Goal: Transaction & Acquisition: Purchase product/service

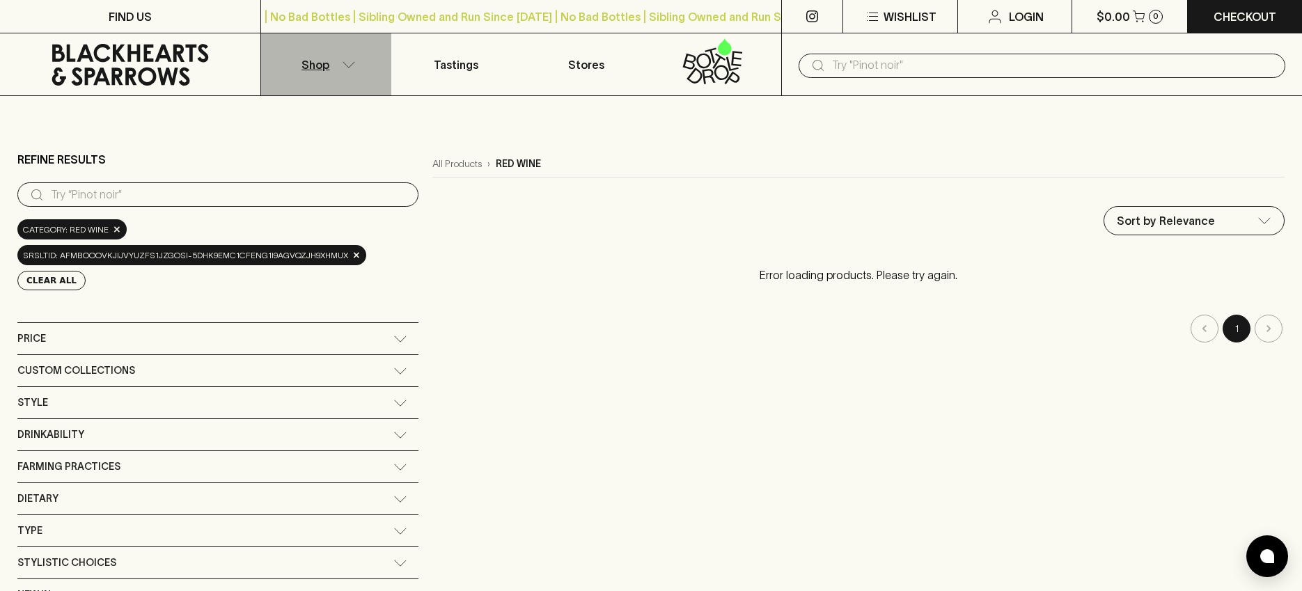
click at [342, 65] on icon "button" at bounding box center [349, 64] width 14 height 7
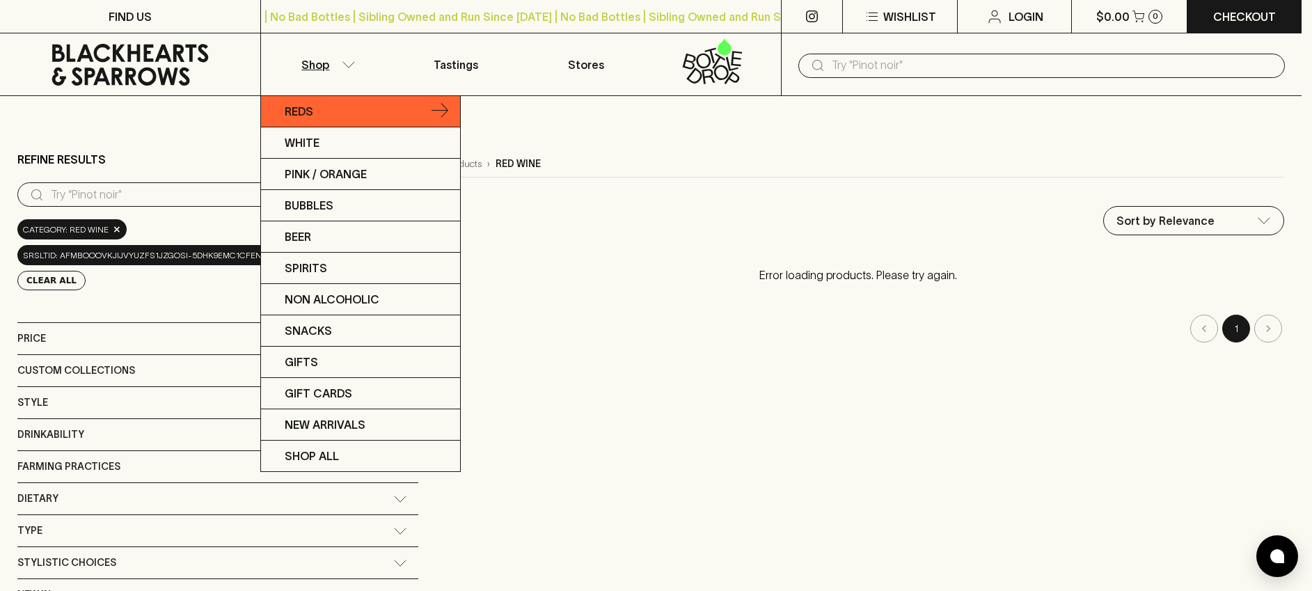
click at [445, 110] on icon at bounding box center [440, 111] width 17 height 17
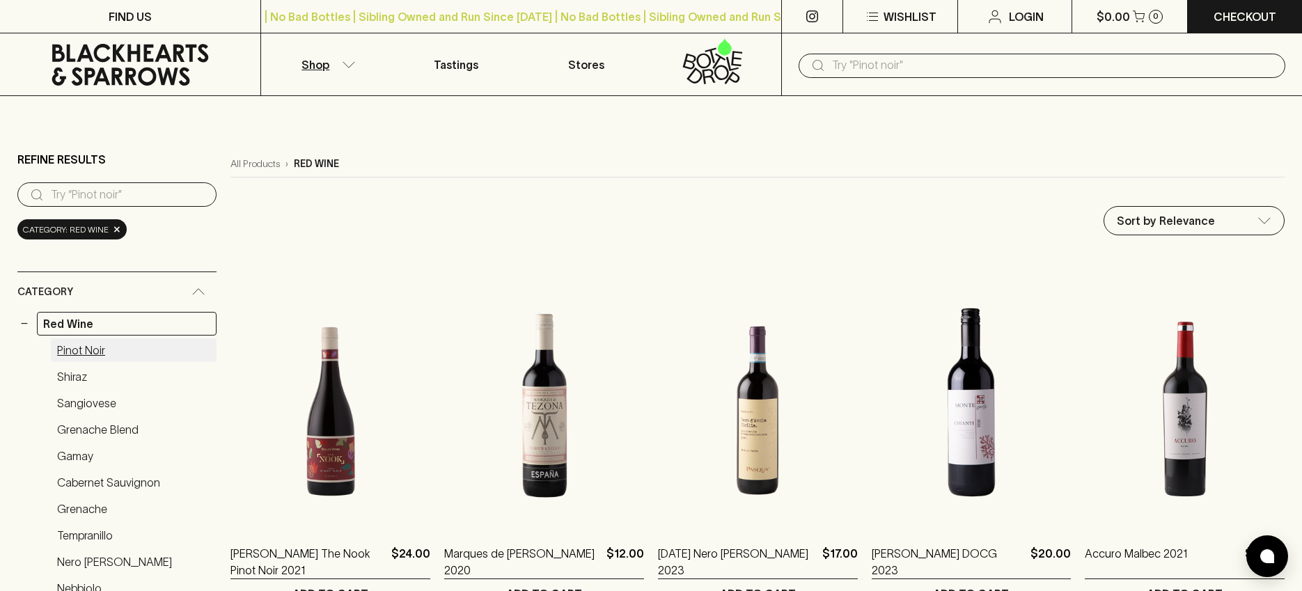
click at [104, 351] on link "Pinot Noir" at bounding box center [134, 350] width 166 height 24
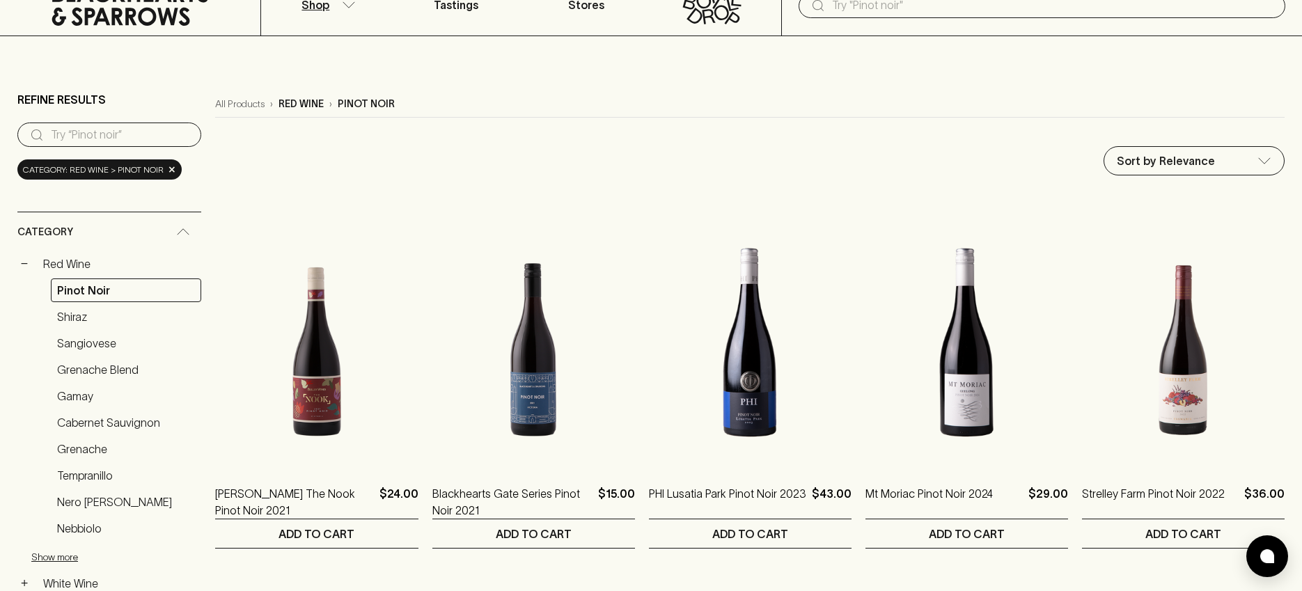
scroll to position [68, 0]
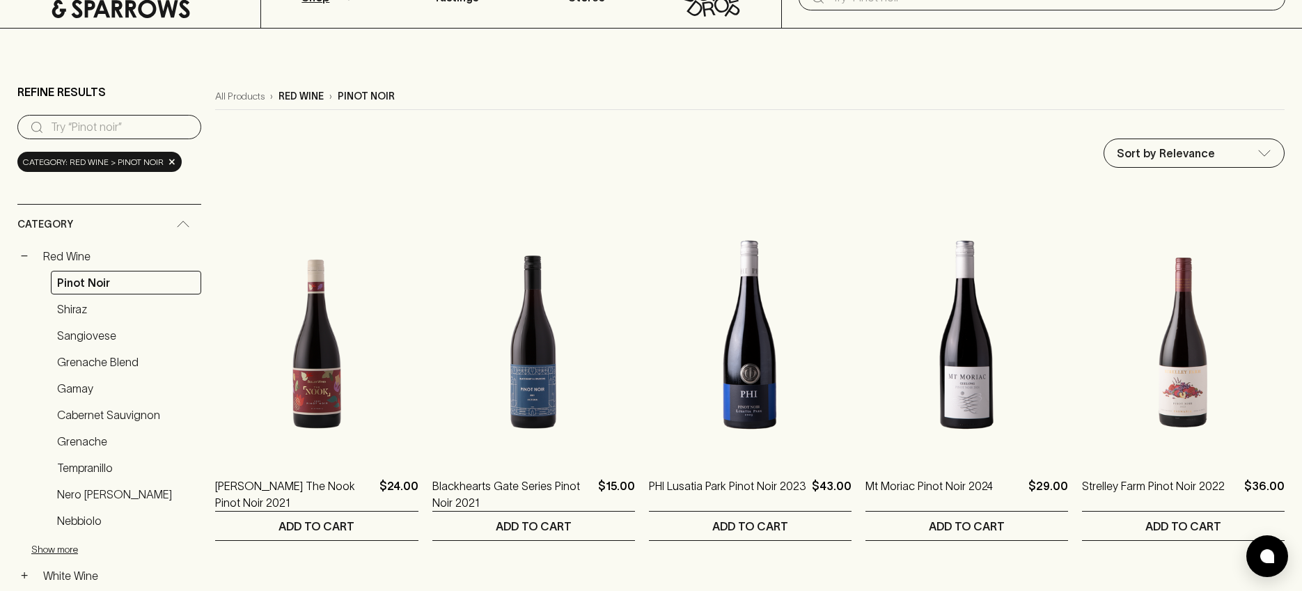
click at [185, 219] on div "Category" at bounding box center [109, 225] width 184 height 40
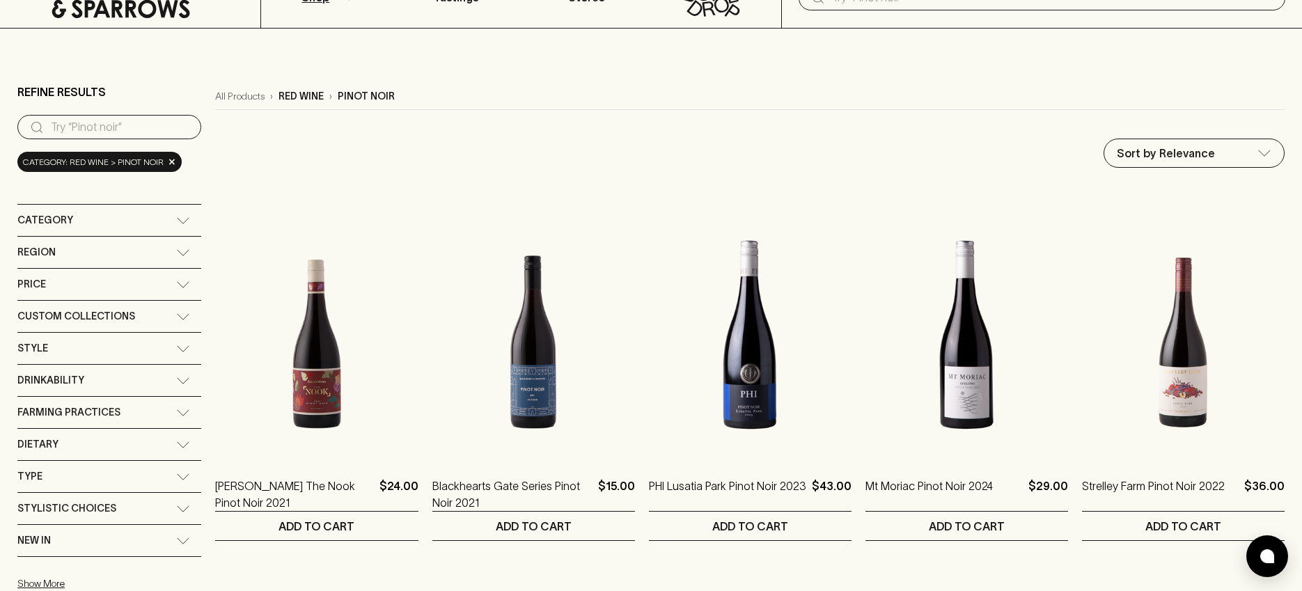
click at [181, 250] on icon at bounding box center [183, 252] width 14 height 7
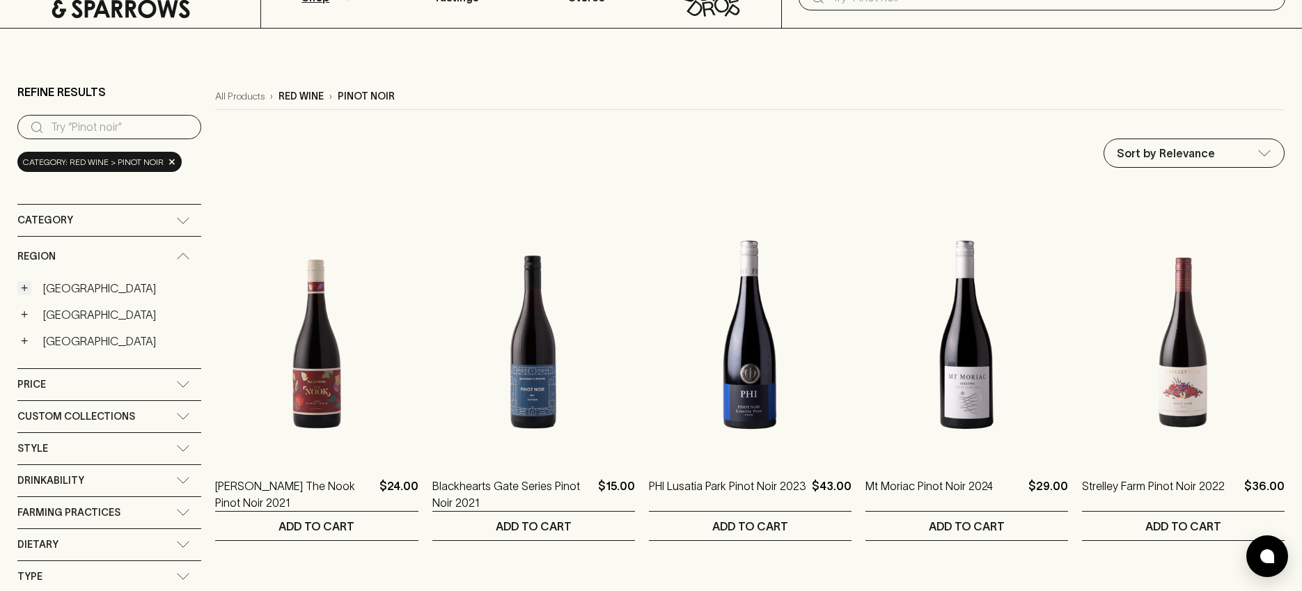
click at [18, 285] on button "+" at bounding box center [24, 288] width 14 height 14
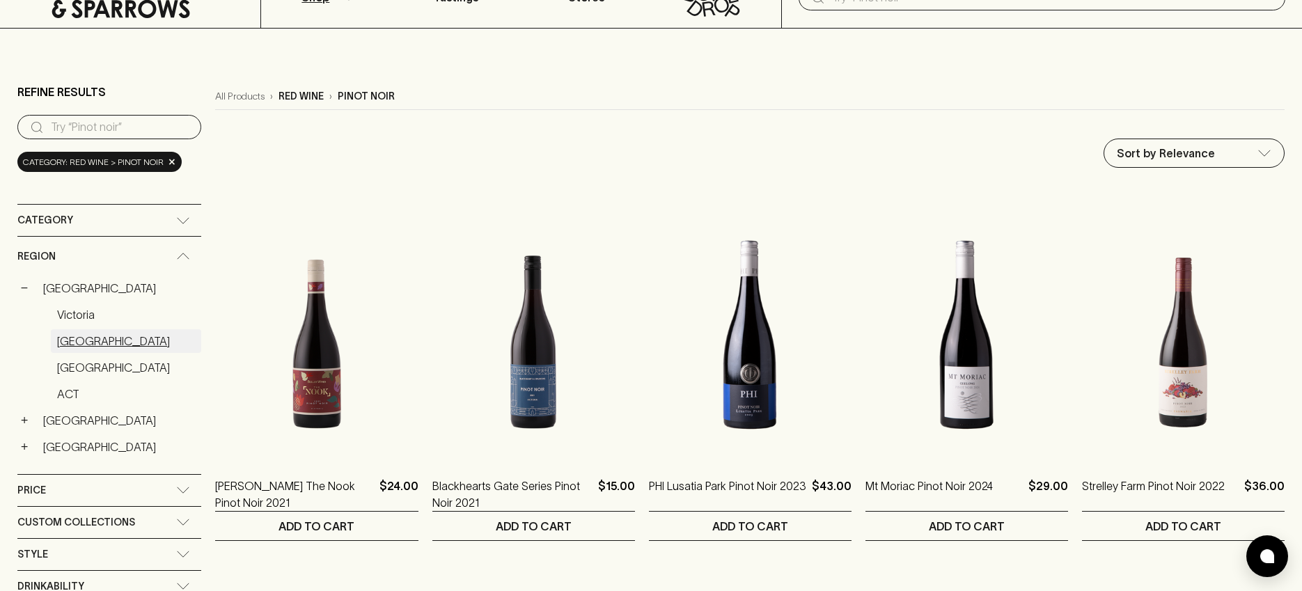
click at [81, 340] on link "[GEOGRAPHIC_DATA]" at bounding box center [126, 341] width 150 height 24
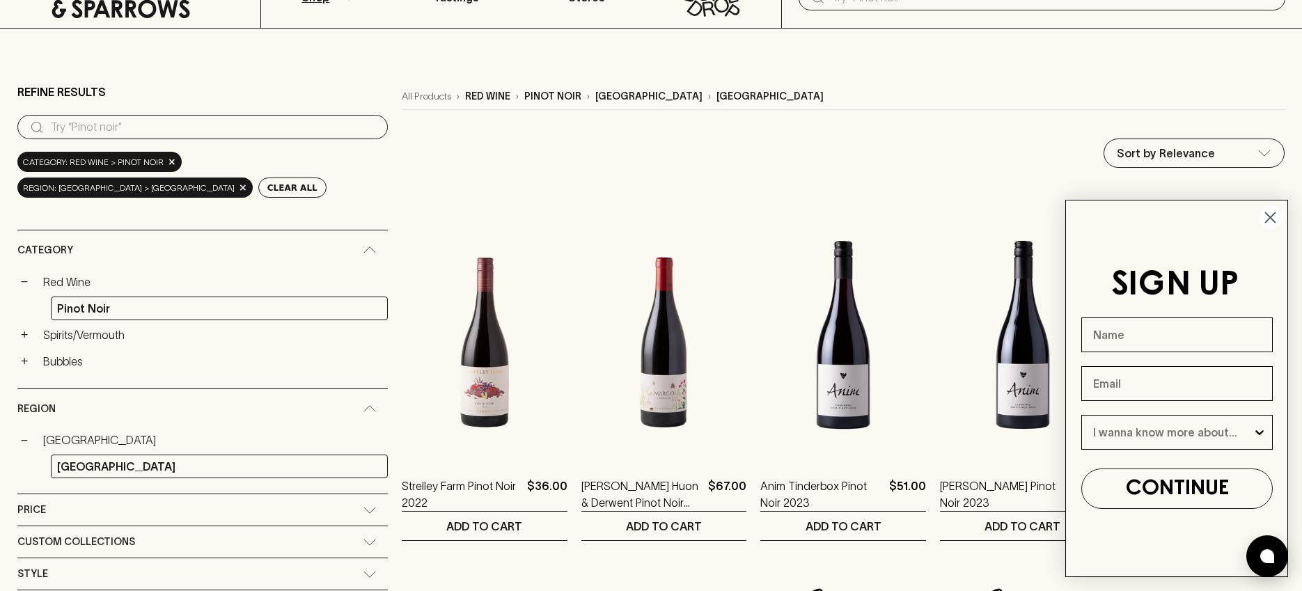
click at [1270, 221] on circle "Close dialog" at bounding box center [1270, 217] width 23 height 23
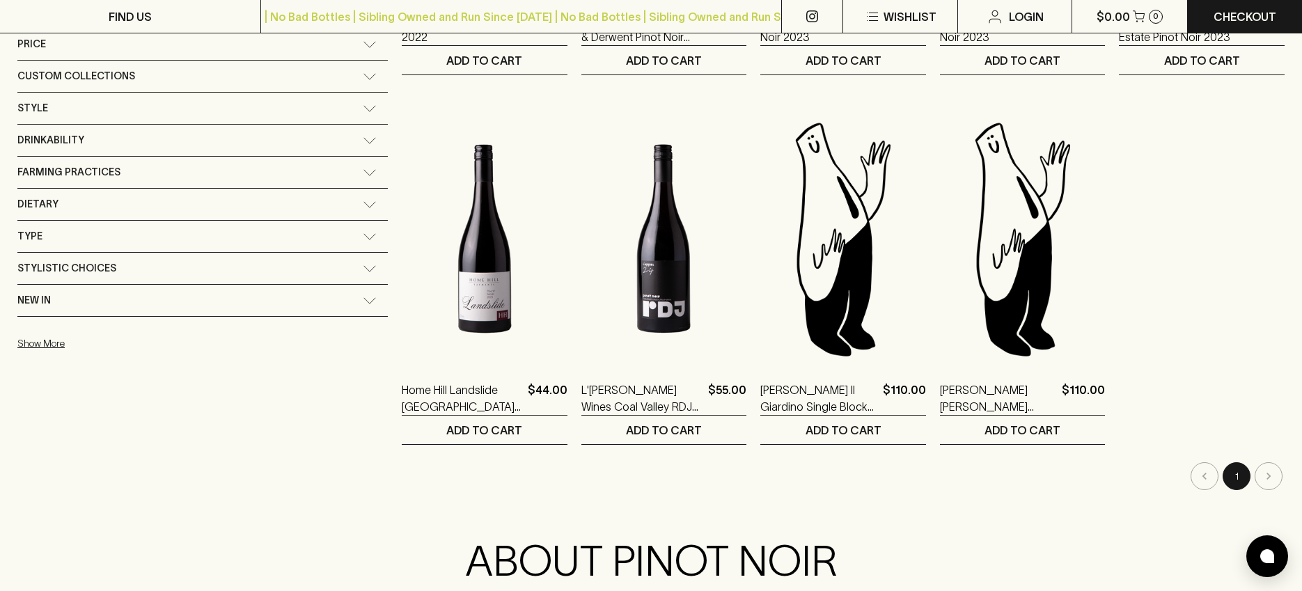
scroll to position [593, 0]
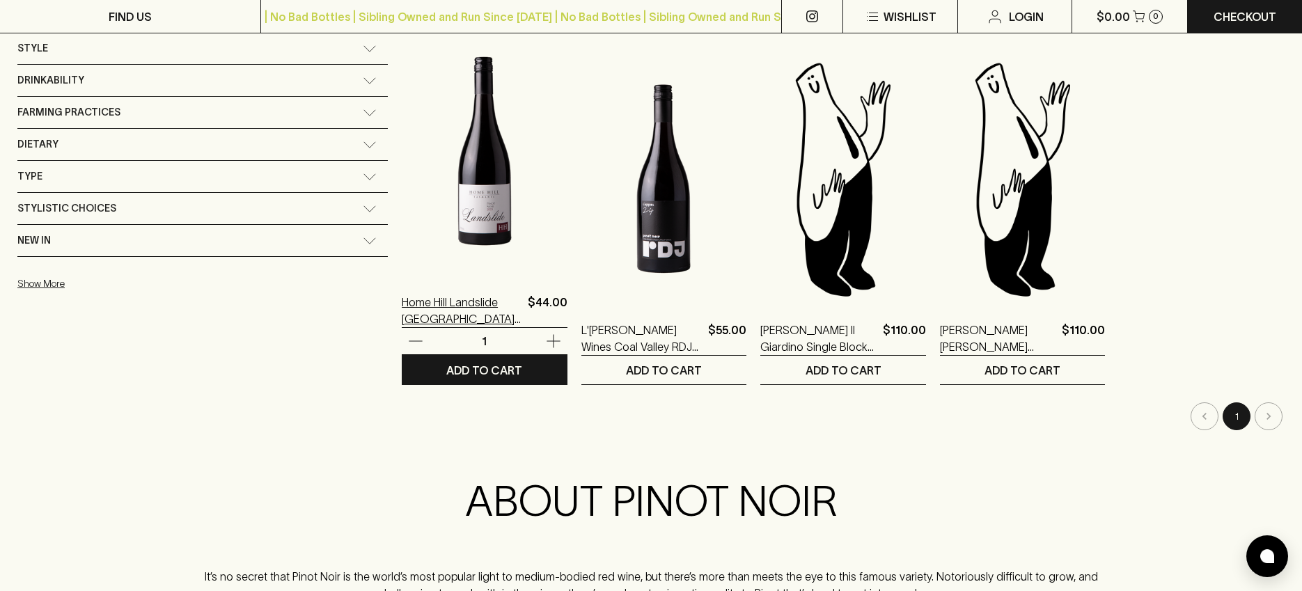
click at [402, 319] on p "Home Hill Landslide [GEOGRAPHIC_DATA] Pinot Noir 2023" at bounding box center [462, 310] width 120 height 33
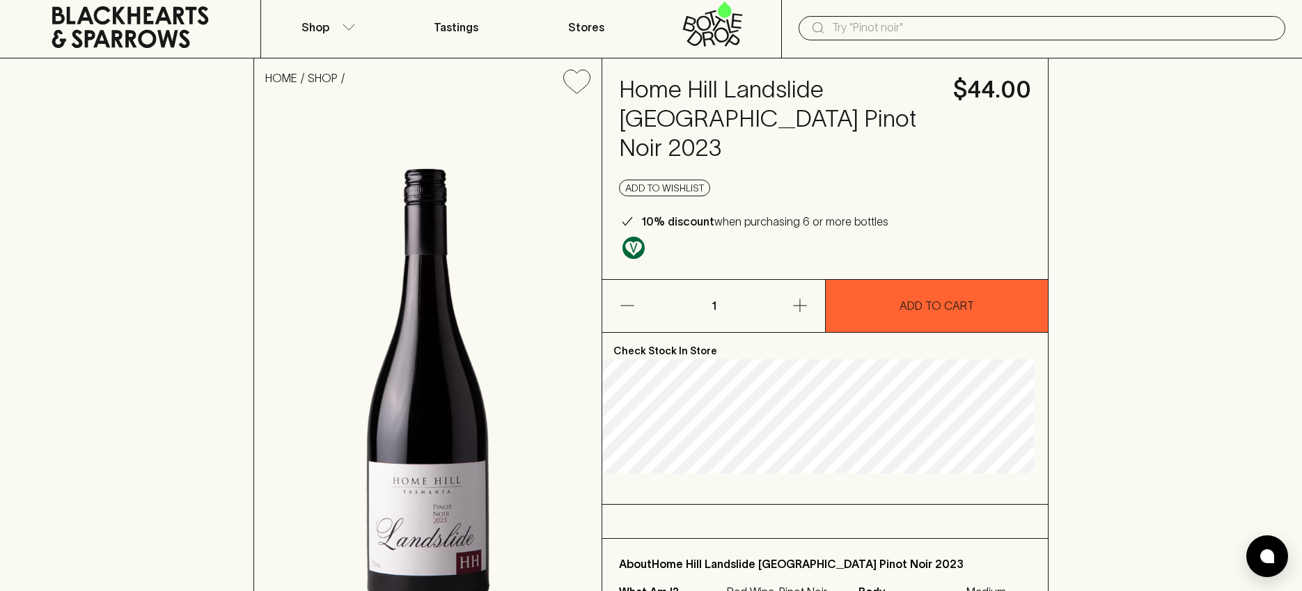
scroll to position [35, 0]
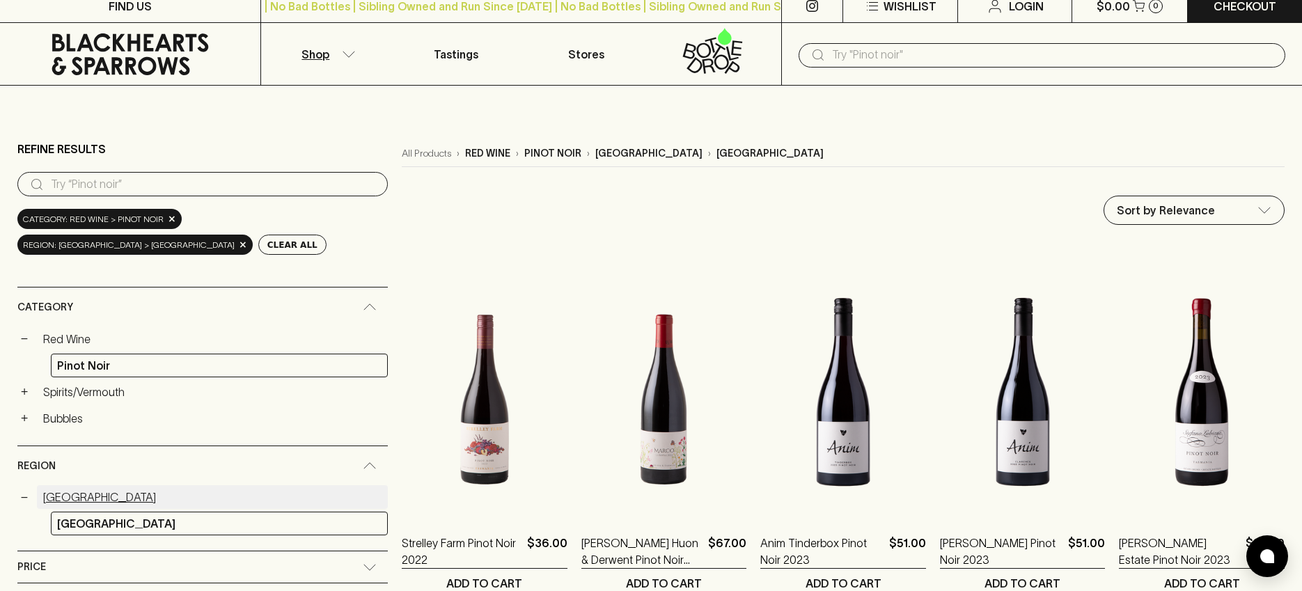
scroll to position [25, 0]
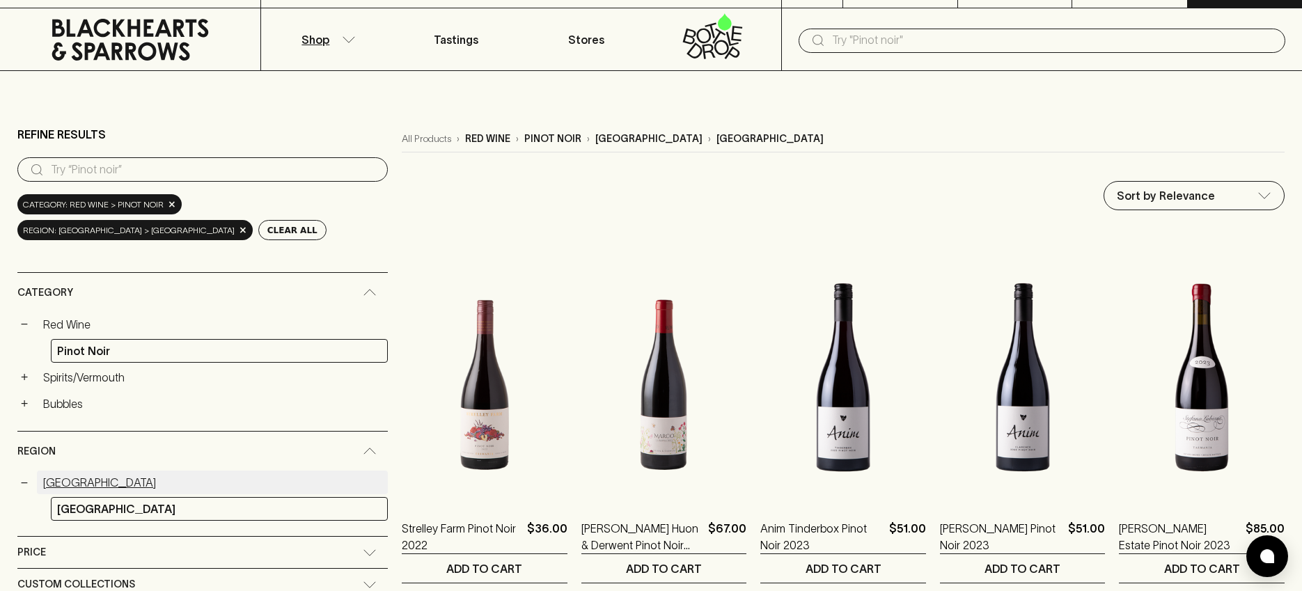
click at [63, 485] on link "[GEOGRAPHIC_DATA]" at bounding box center [212, 483] width 351 height 24
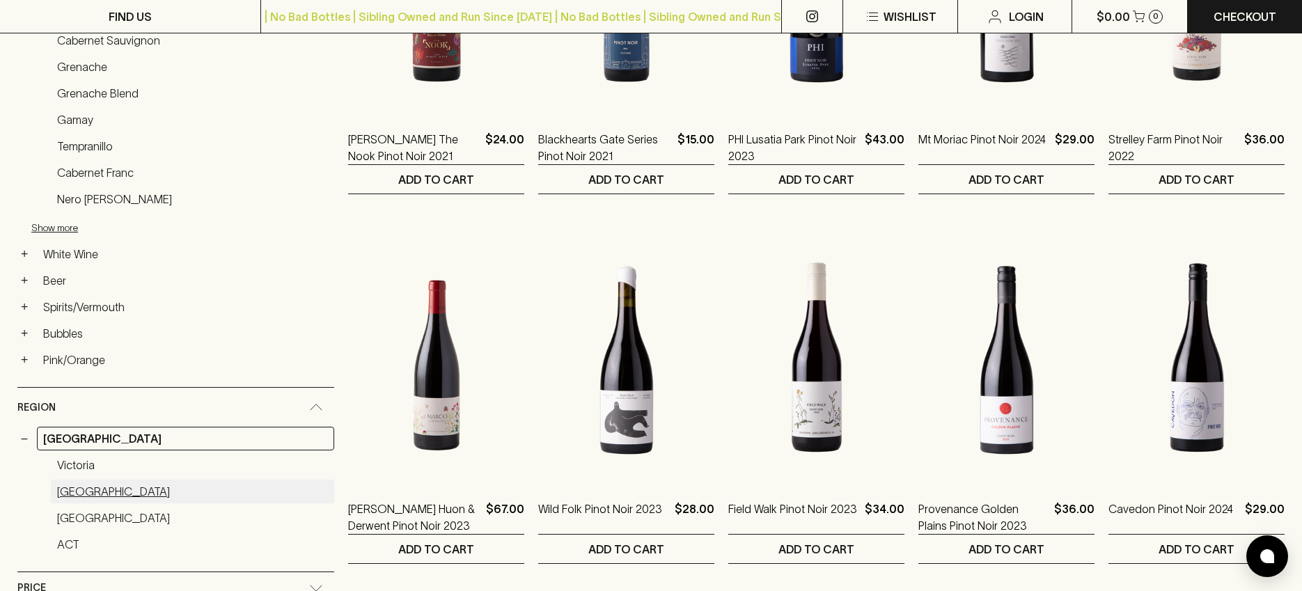
scroll to position [416, 0]
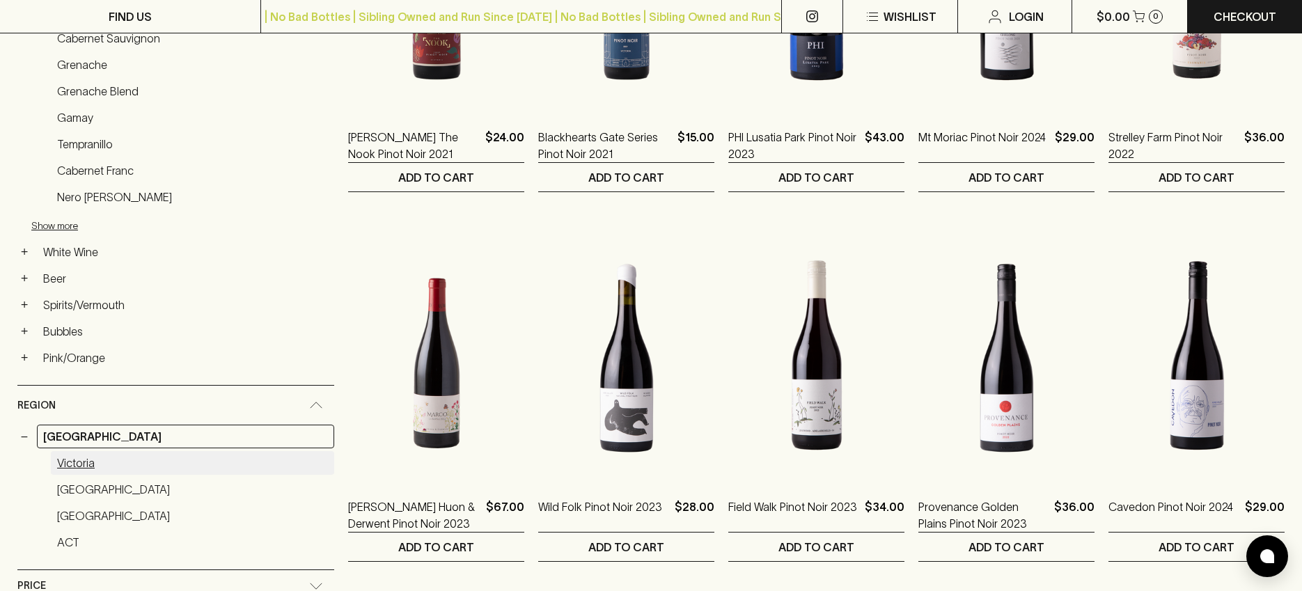
click at [87, 469] on link "Victoria" at bounding box center [192, 463] width 283 height 24
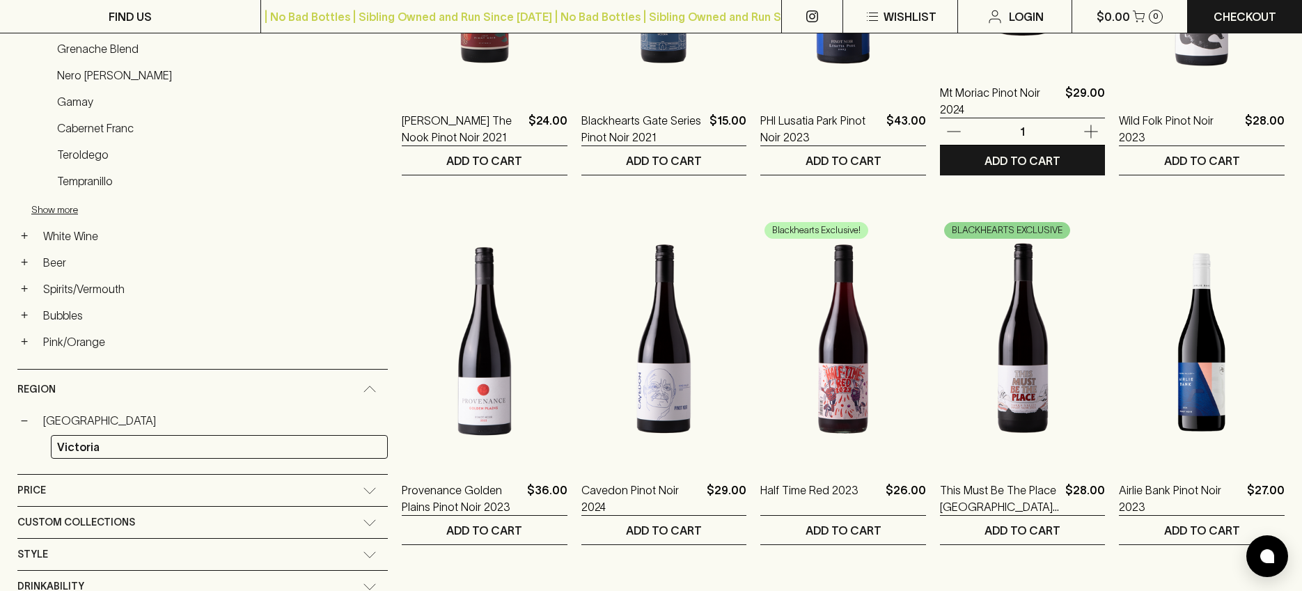
scroll to position [609, 0]
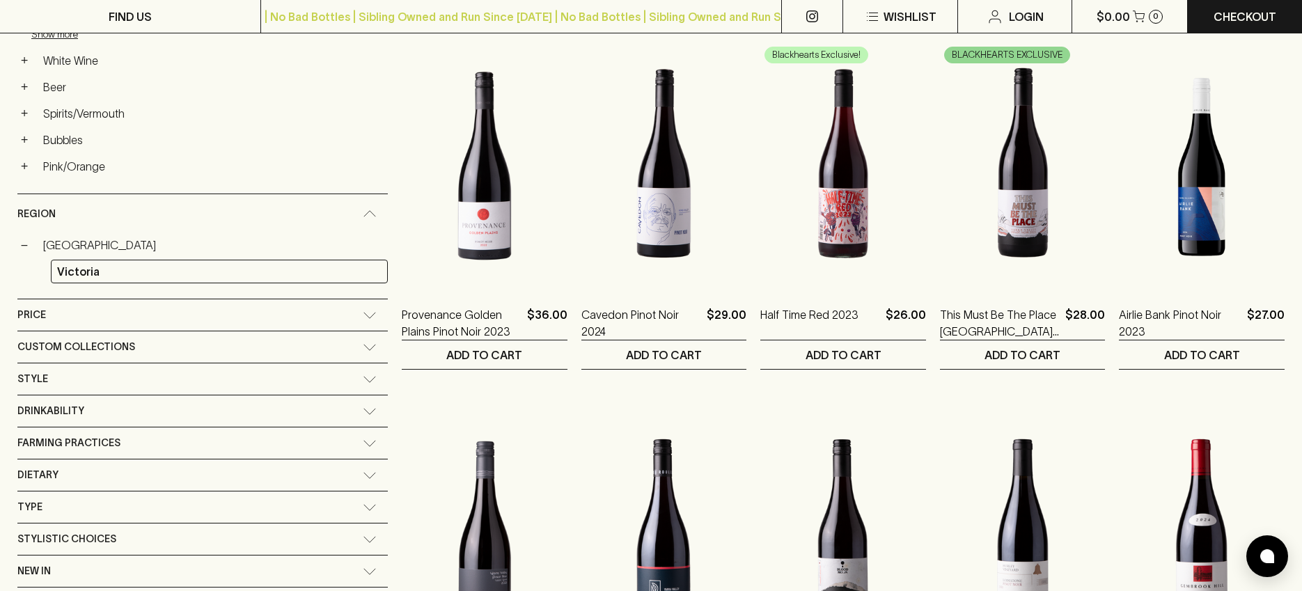
click at [304, 313] on div "Price" at bounding box center [189, 314] width 345 height 17
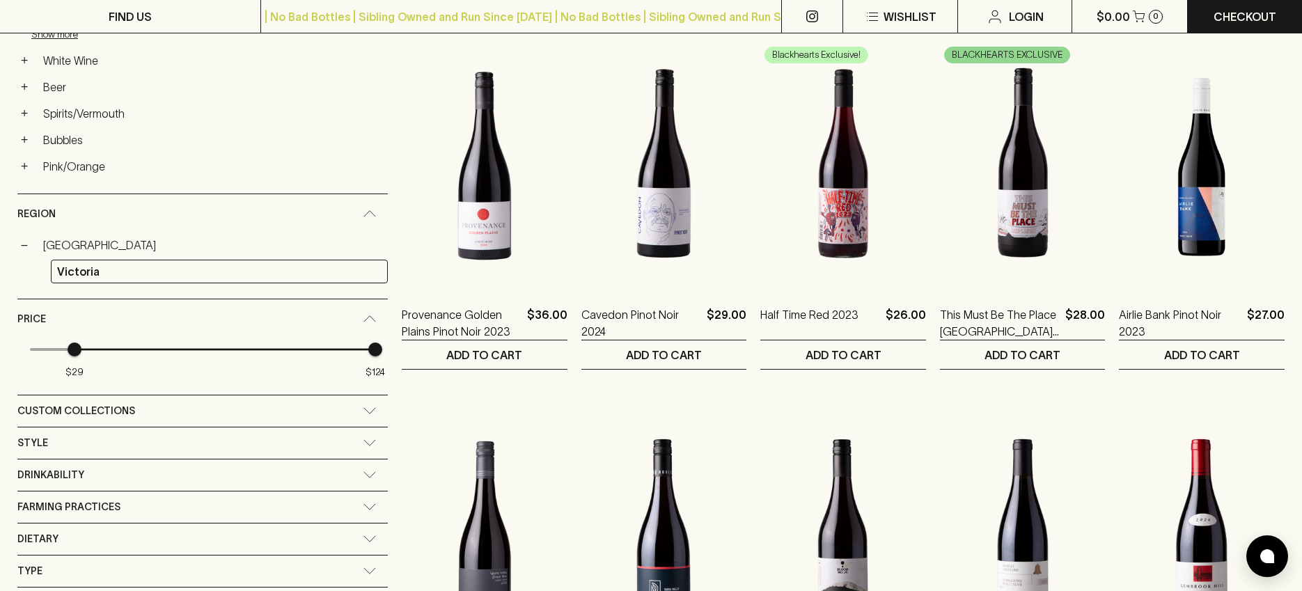
type input "30"
drag, startPoint x: 33, startPoint y: 348, endPoint x: 70, endPoint y: 343, distance: 37.2
click at [70, 343] on span "$30" at bounding box center [77, 350] width 14 height 14
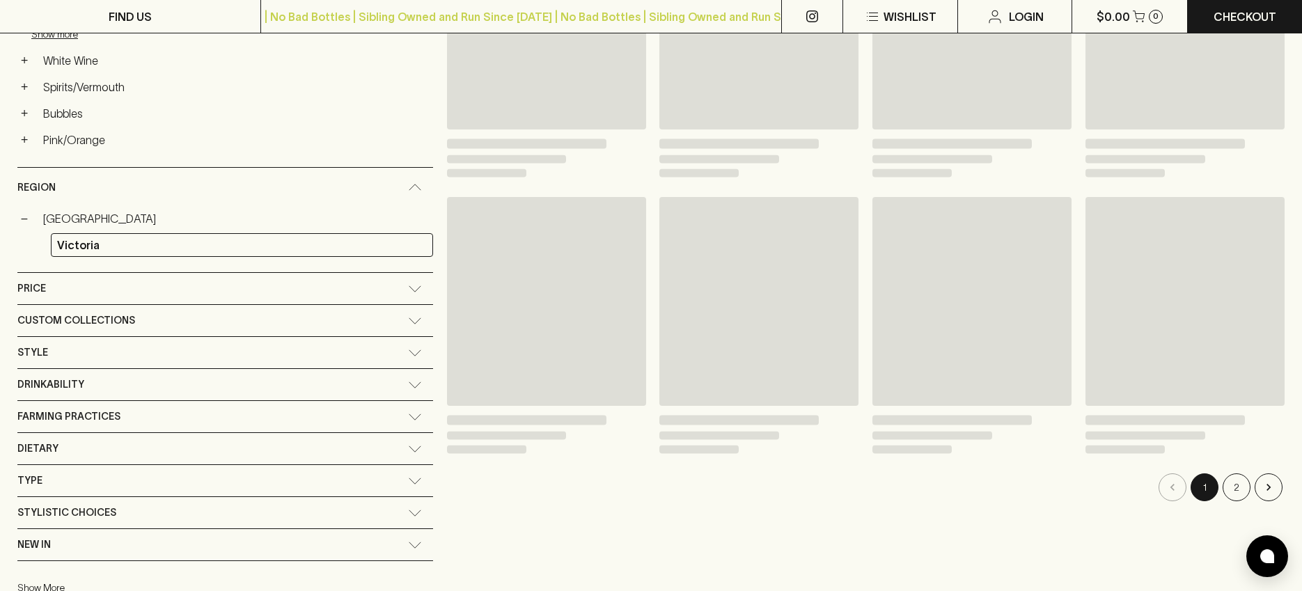
scroll to position [609, 0]
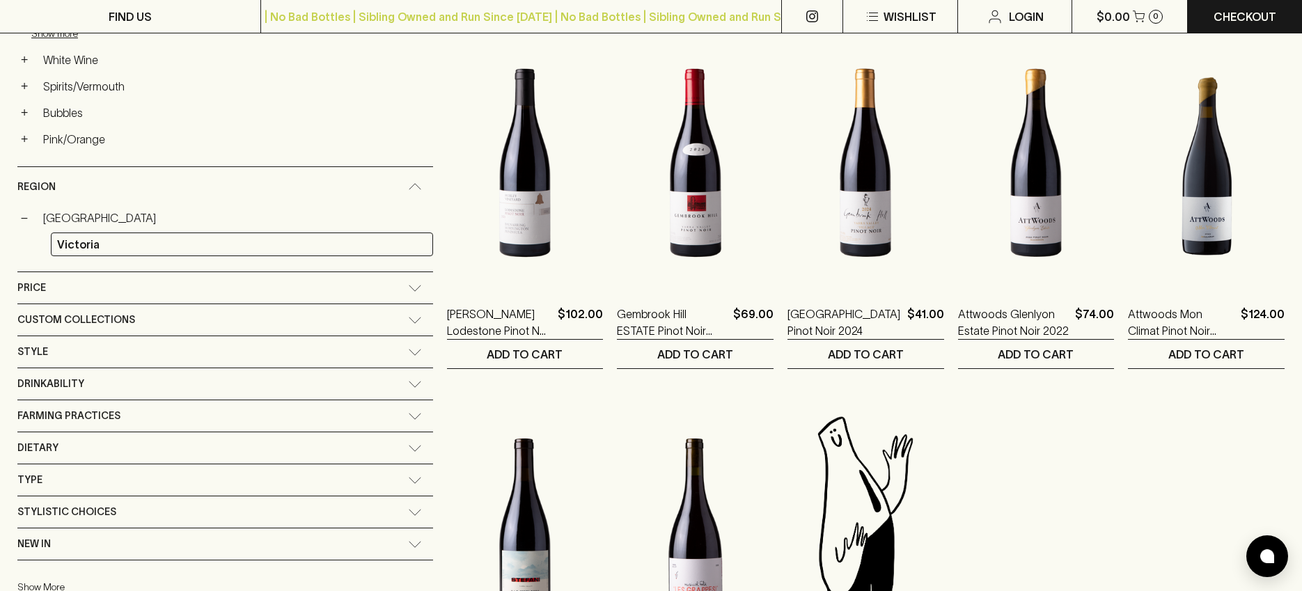
click at [358, 292] on div "Price" at bounding box center [225, 287] width 416 height 31
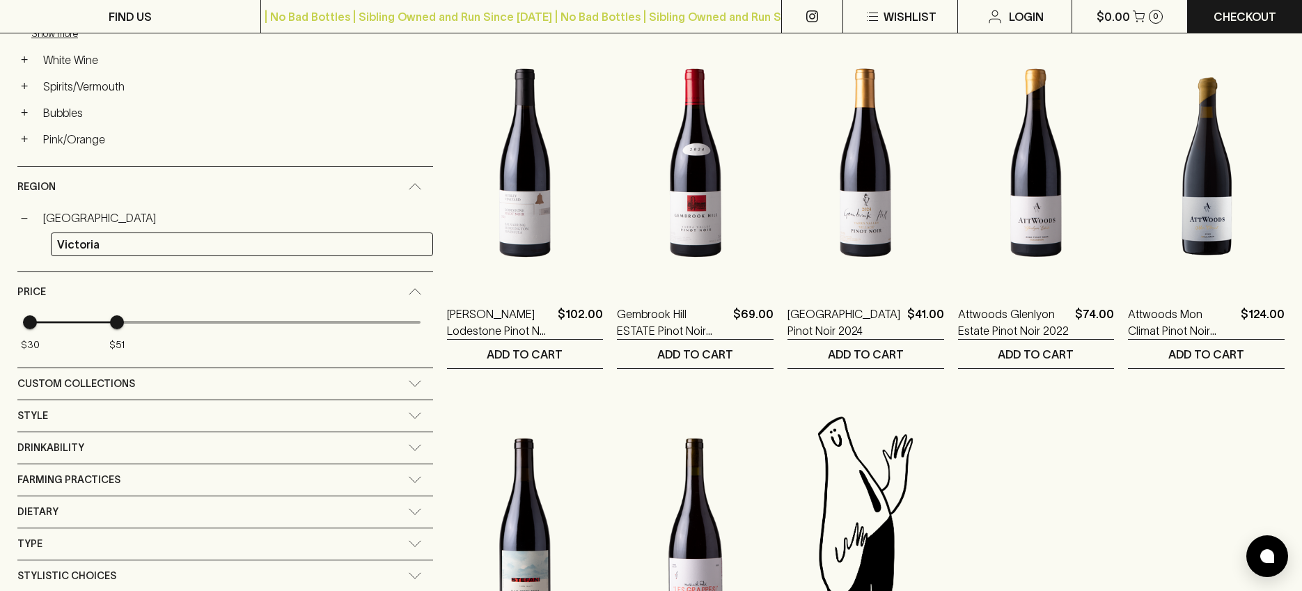
type input "50"
drag, startPoint x: 370, startPoint y: 322, endPoint x: 102, endPoint y: 352, distance: 269.0
click at [106, 329] on span "$50" at bounding box center [113, 322] width 14 height 14
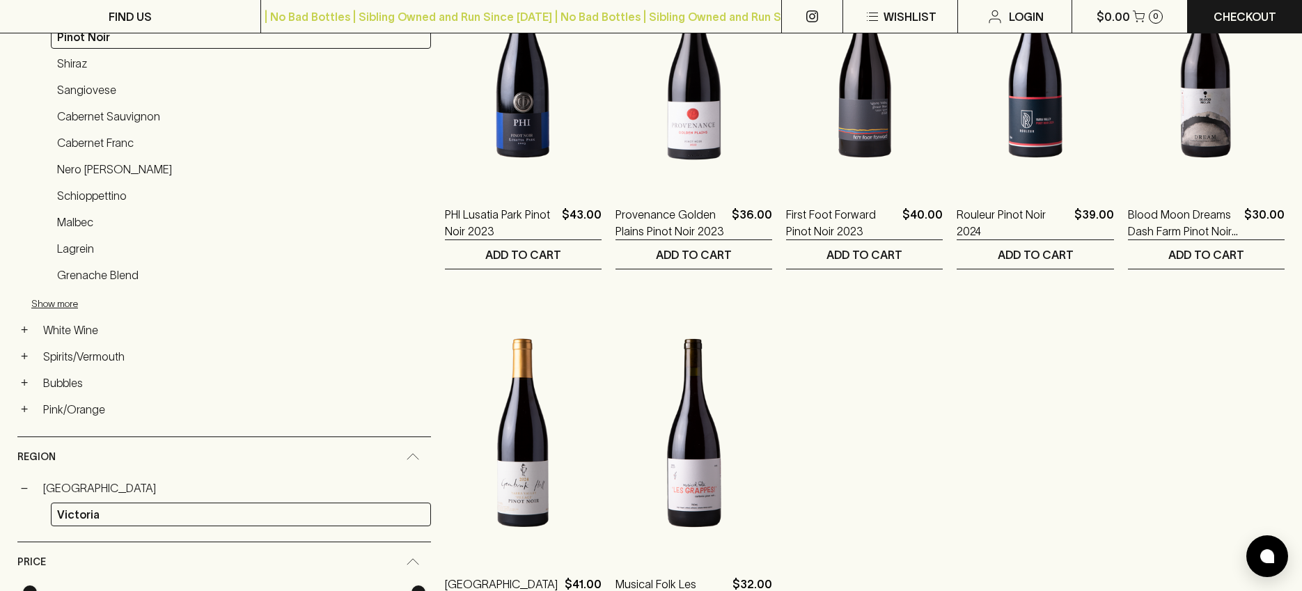
scroll to position [327, 0]
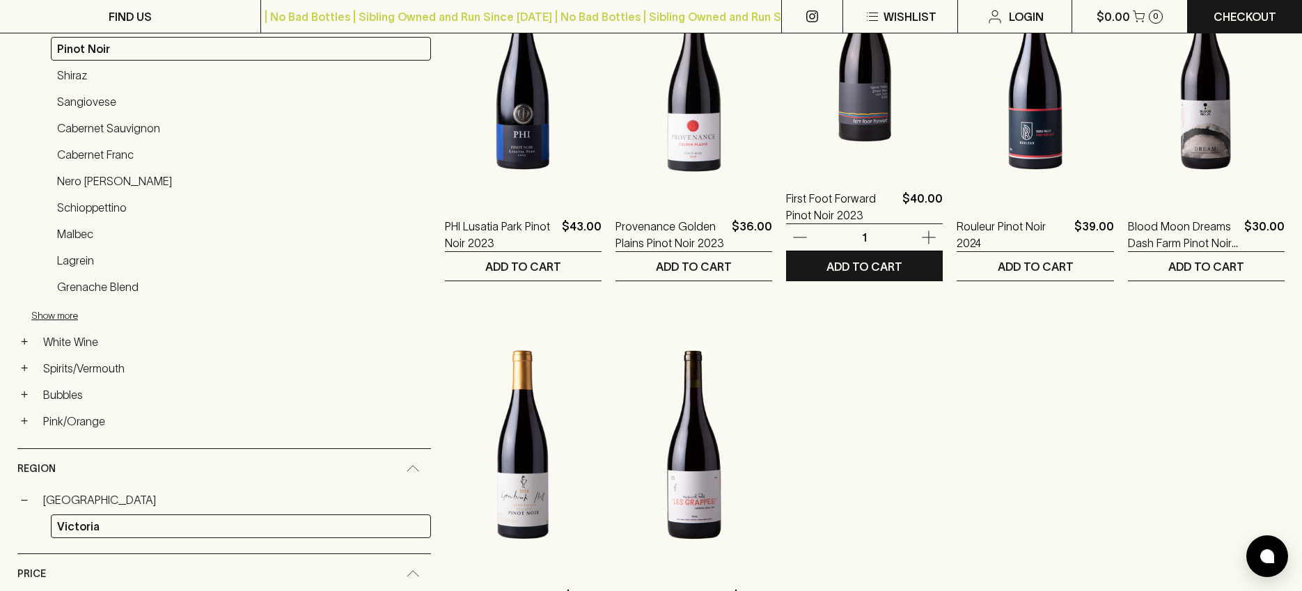
click at [860, 161] on img at bounding box center [864, 48] width 157 height 244
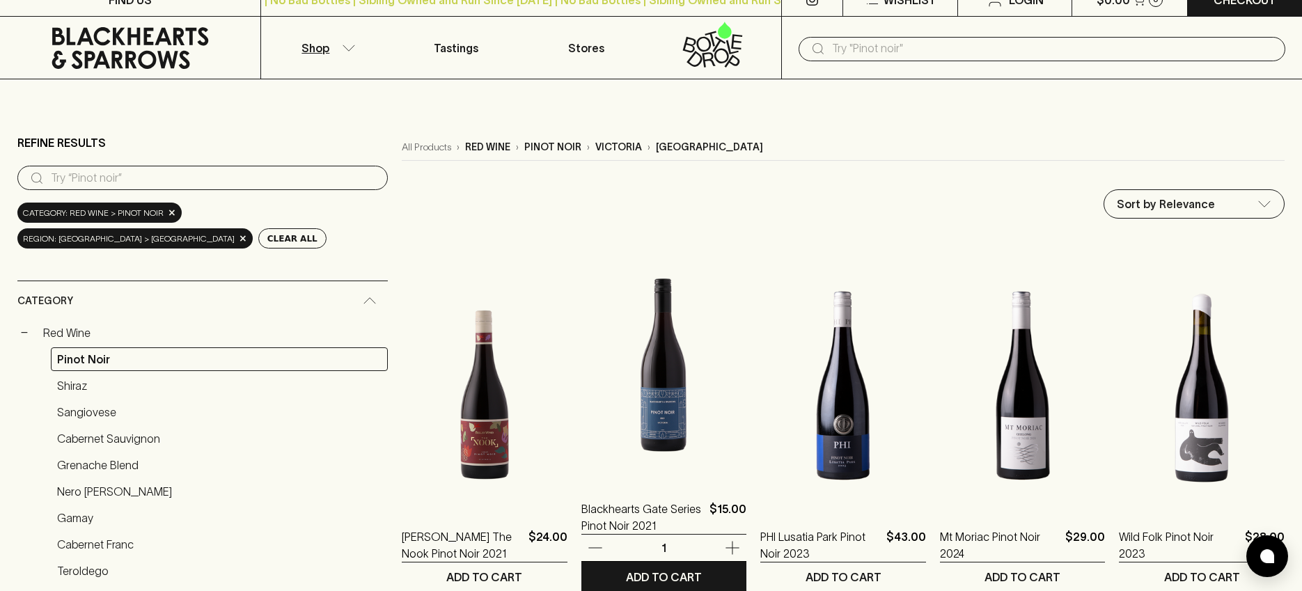
scroll to position [17, 0]
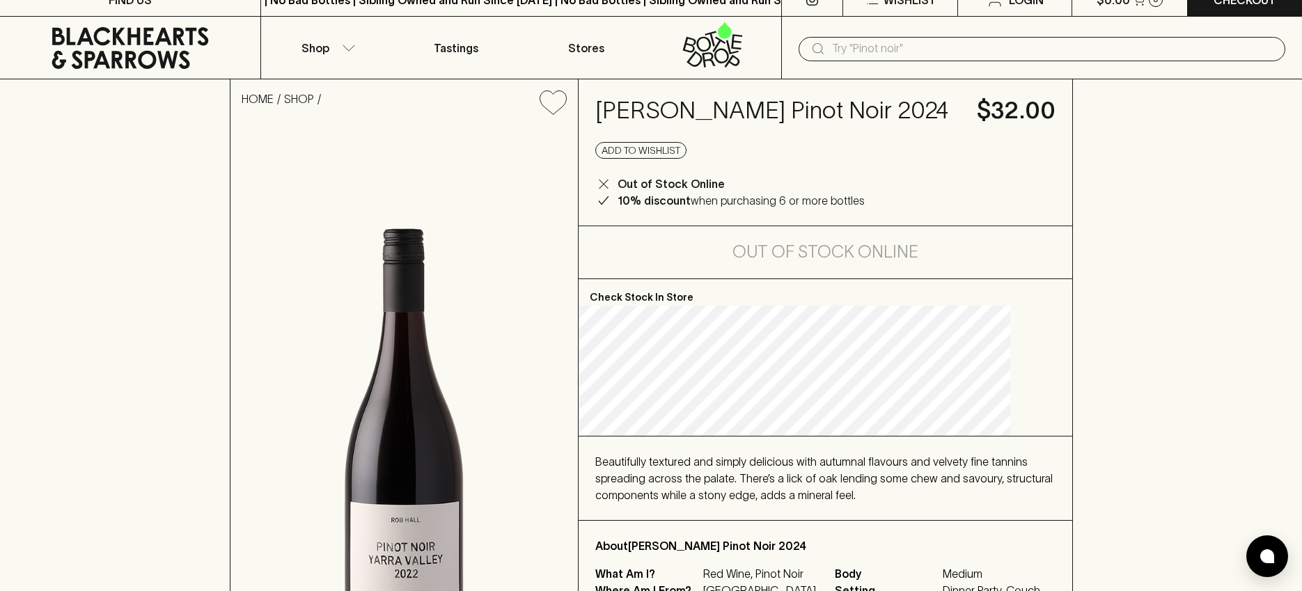
scroll to position [17, 0]
